Goal: Task Accomplishment & Management: Use online tool/utility

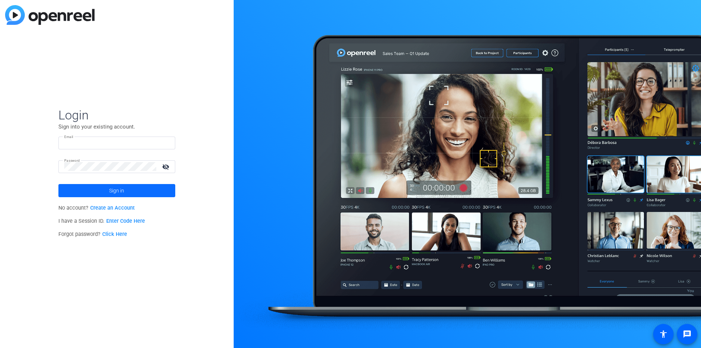
type input "[EMAIL_ADDRESS][DOMAIN_NAME]"
click at [119, 195] on span "Sign in" at bounding box center [116, 190] width 15 height 18
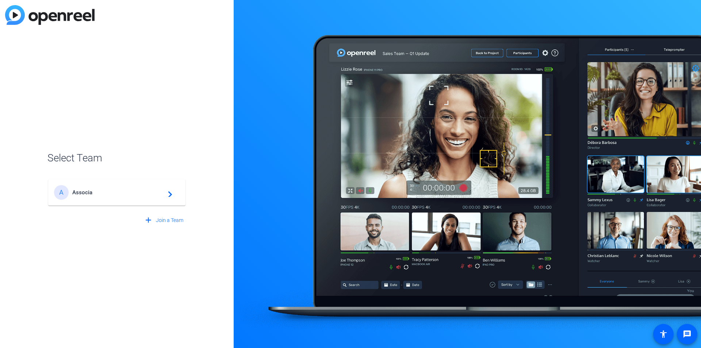
click at [77, 196] on div "A Associa navigate_next" at bounding box center [117, 192] width 126 height 15
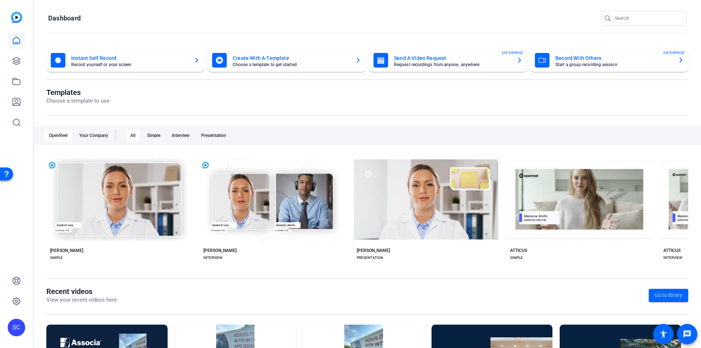
click at [407, 64] on mat-card-subtitle "Request recordings from anyone, anywhere" at bounding box center [452, 64] width 117 height 4
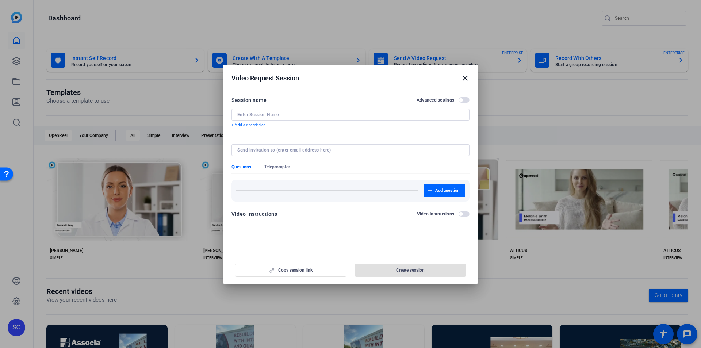
drag, startPoint x: 394, startPoint y: 111, endPoint x: 390, endPoint y: 115, distance: 5.7
click at [393, 112] on div at bounding box center [350, 115] width 226 height 12
type input "Credibility Code"
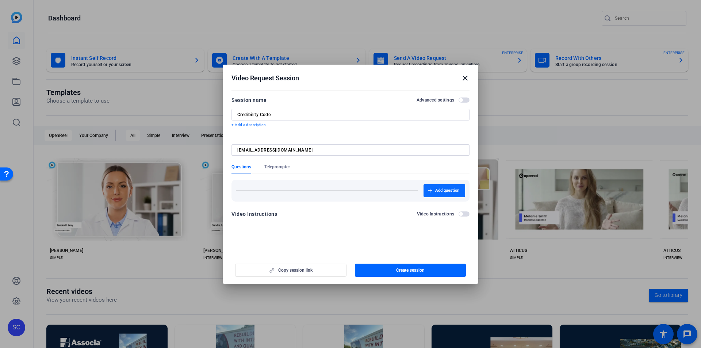
type input "[EMAIL_ADDRESS][DOMAIN_NAME]"
click at [448, 193] on button "Add question" at bounding box center [445, 190] width 42 height 13
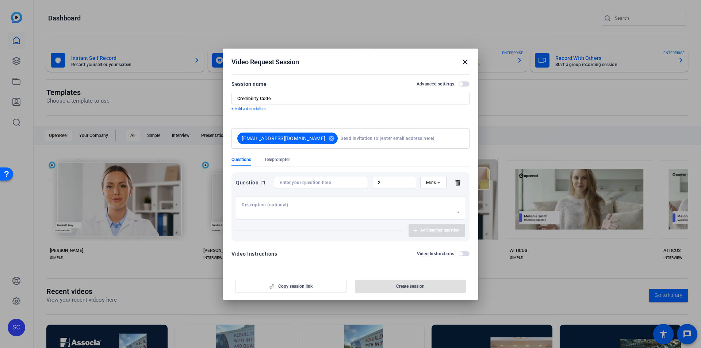
click at [290, 205] on textarea at bounding box center [351, 208] width 218 height 12
type textarea "W"
type textarea "Share your favorite summer memory of 2025"
drag, startPoint x: 262, startPoint y: 203, endPoint x: 222, endPoint y: 202, distance: 40.2
click at [222, 202] on div "Video Request Session close Session name Advanced settings Credibility Code + A…" at bounding box center [350, 174] width 701 height 348
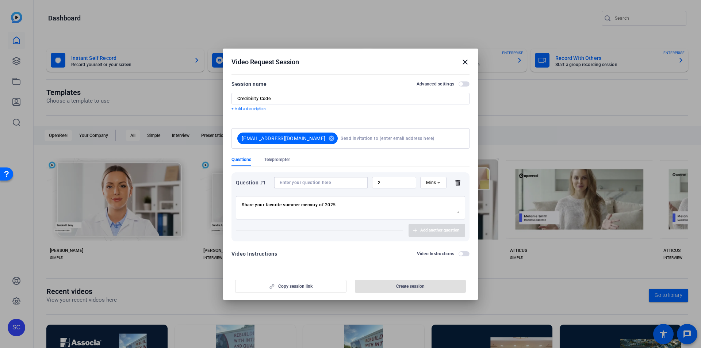
click at [334, 181] on input at bounding box center [321, 183] width 83 height 6
paste input "Share your favorite summer memory of 2025"
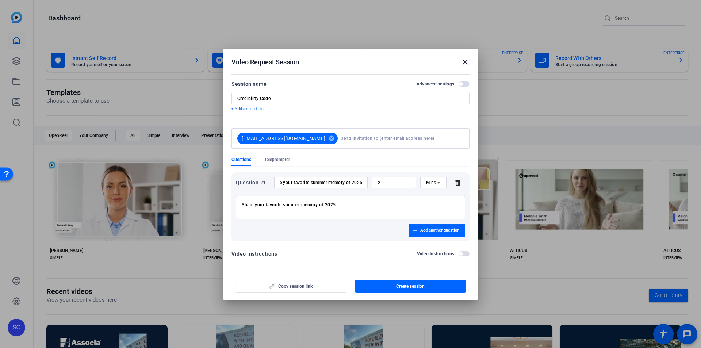
type input "Share your favorite summer memory of 2025"
drag, startPoint x: 279, startPoint y: 206, endPoint x: 234, endPoint y: 207, distance: 44.6
click at [234, 207] on div "Question #1 Share your favorite summer memory of 2025 2 Mins Share your favorit…" at bounding box center [350, 206] width 238 height 69
click at [400, 284] on span "Create session" at bounding box center [410, 286] width 28 height 6
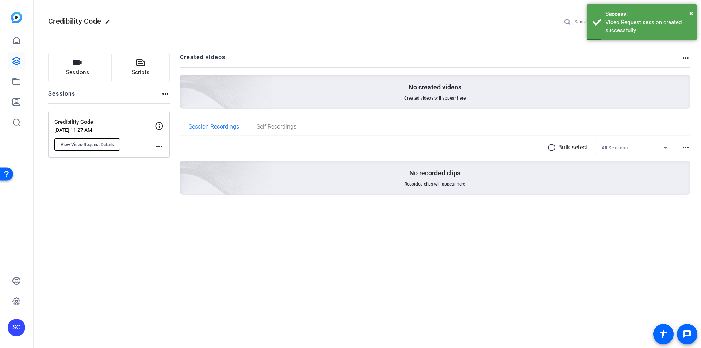
click at [106, 149] on button "View Video Request Details" at bounding box center [87, 144] width 66 height 12
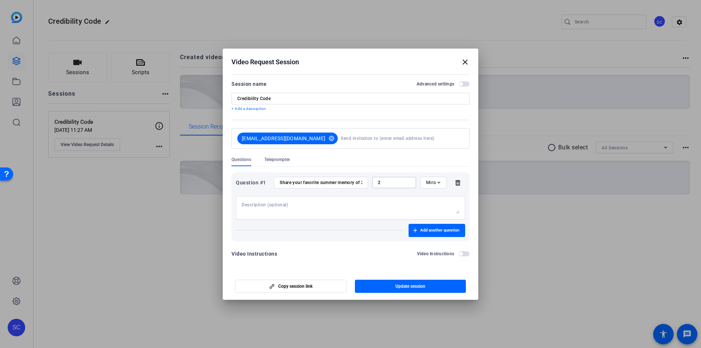
drag, startPoint x: 391, startPoint y: 183, endPoint x: 375, endPoint y: 185, distance: 16.2
click at [375, 185] on div "2" at bounding box center [394, 183] width 44 height 12
click at [365, 184] on div "Share your favorite summer memory of 2025" at bounding box center [321, 183] width 94 height 12
click at [384, 181] on input "2" at bounding box center [394, 183] width 32 height 6
click at [348, 101] on input "Credibility Code" at bounding box center [350, 99] width 226 height 6
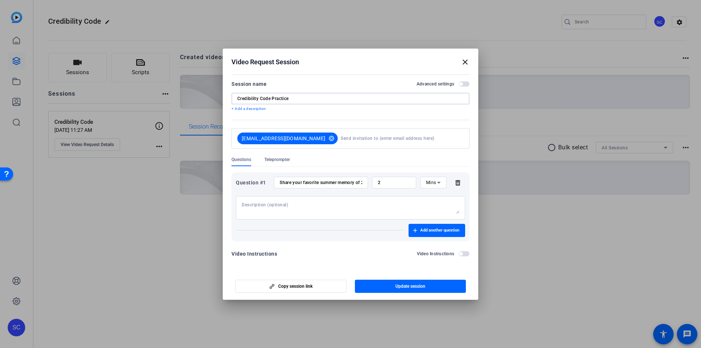
type input "Credibility Code Practice"
drag, startPoint x: 384, startPoint y: 183, endPoint x: 376, endPoint y: 184, distance: 7.7
click at [376, 184] on div "2" at bounding box center [394, 183] width 44 height 12
type input "3"
click at [399, 286] on span "Update session" at bounding box center [410, 286] width 30 height 6
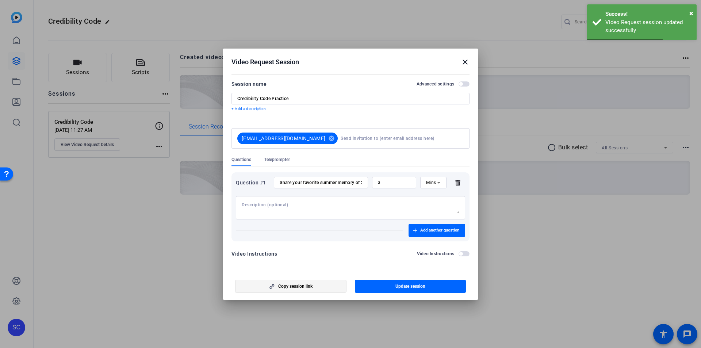
click at [315, 287] on span "button" at bounding box center [291, 287] width 111 height 18
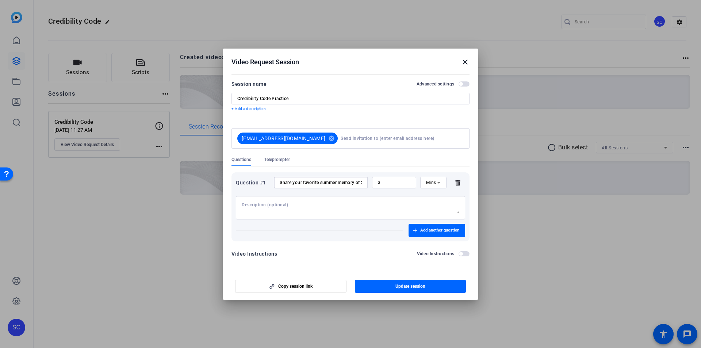
click at [346, 184] on input "Share your favorite summer memory of 2025" at bounding box center [321, 183] width 83 height 6
click at [279, 181] on div "Share your favorite summer memory of 2025" at bounding box center [321, 183] width 94 height 12
drag, startPoint x: 280, startPoint y: 182, endPoint x: 375, endPoint y: 181, distance: 95.7
click at [375, 181] on div "Question #1 Share your favorite summer memory of 2025 3 Mins" at bounding box center [350, 183] width 229 height 12
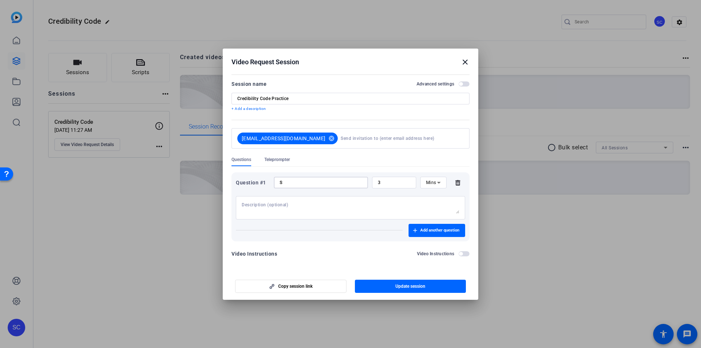
scroll to position [0, 0]
type input "Share a story you love"
click at [402, 287] on span "Update session" at bounding box center [410, 286] width 30 height 6
drag, startPoint x: 337, startPoint y: 183, endPoint x: 262, endPoint y: 183, distance: 74.5
click at [262, 183] on div "Question #1 Share a story you love 3 Mins" at bounding box center [350, 183] width 229 height 12
